Goal: Task Accomplishment & Management: Manage account settings

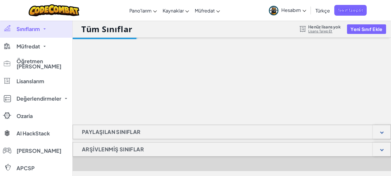
select select "[GEOGRAPHIC_DATA]"
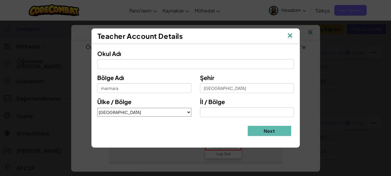
click at [289, 35] on img at bounding box center [291, 36] width 8 height 9
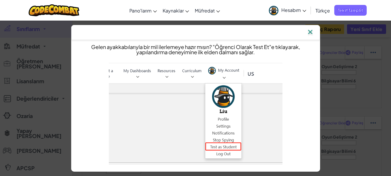
click at [314, 32] on img at bounding box center [311, 32] width 8 height 9
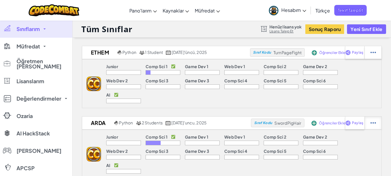
click at [374, 120] on img at bounding box center [374, 122] width 6 height 5
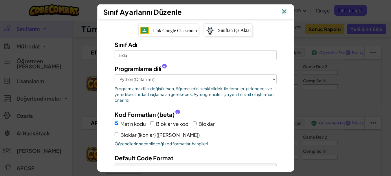
click at [285, 12] on img at bounding box center [285, 12] width 8 height 9
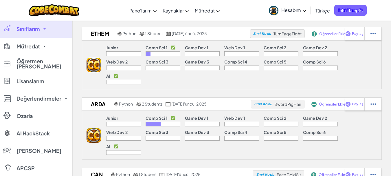
scroll to position [29, 0]
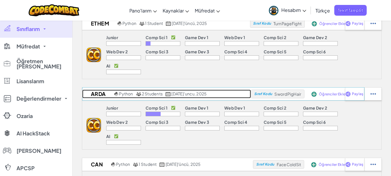
click at [100, 90] on h2 "arda" at bounding box center [97, 94] width 31 height 9
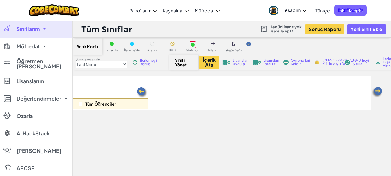
select select "560f1a9f22961295f9427742"
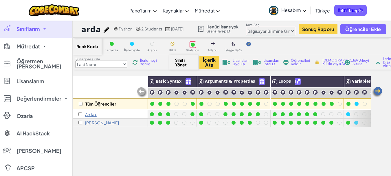
click at [377, 92] on img at bounding box center [378, 92] width 12 height 12
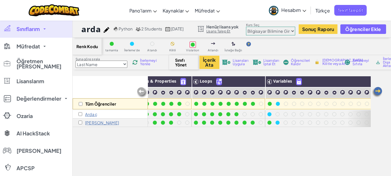
scroll to position [0, 92]
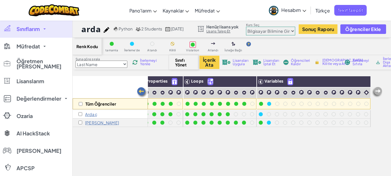
click at [143, 90] on img at bounding box center [142, 93] width 12 height 12
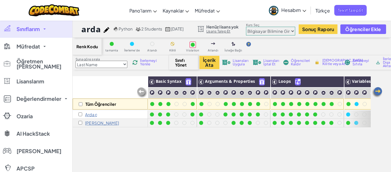
scroll to position [0, 0]
click at [92, 115] on p "Arda ç" at bounding box center [91, 114] width 12 height 5
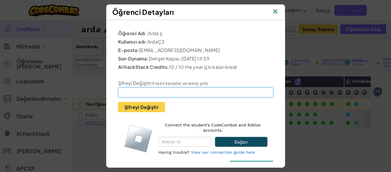
click at [165, 88] on input "text" at bounding box center [195, 92] width 155 height 10
type input "Ardaç3"
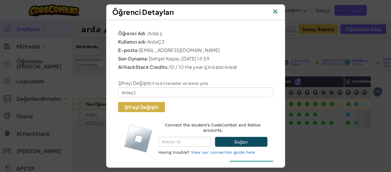
click at [137, 102] on button "Şifreyi Değiştir" at bounding box center [141, 107] width 47 height 10
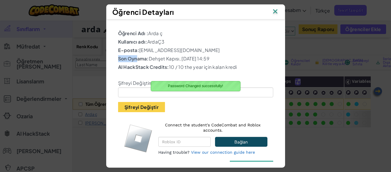
drag, startPoint x: 190, startPoint y: 48, endPoint x: 163, endPoint y: 52, distance: 26.7
click at [140, 56] on div "Öğrenci Adı : Arda ç Kullanıcı adı: ArdaÇ3 E-posta: [EMAIL_ADDRESS][DOMAIN_NAME…" at bounding box center [195, 95] width 155 height 130
drag, startPoint x: 200, startPoint y: 48, endPoint x: 196, endPoint y: 45, distance: 4.9
click at [200, 48] on p "E-posta: [EMAIL_ADDRESS][DOMAIN_NAME]" at bounding box center [195, 50] width 155 height 7
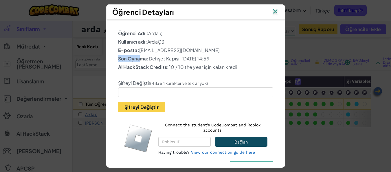
drag, startPoint x: 162, startPoint y: 38, endPoint x: 147, endPoint y: 40, distance: 15.7
click at [147, 40] on p "Kullanıcı adı: ArdaÇ3" at bounding box center [195, 41] width 155 height 7
copy p "ArdaÇ3"
click at [277, 10] on img at bounding box center [276, 12] width 8 height 9
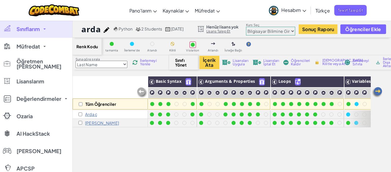
click at [300, 11] on span "Hesabım" at bounding box center [294, 10] width 25 height 6
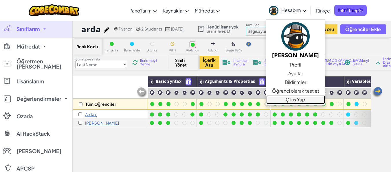
click at [295, 99] on link "Çıkış Yap" at bounding box center [296, 99] width 59 height 9
